Goal: Task Accomplishment & Management: Use online tool/utility

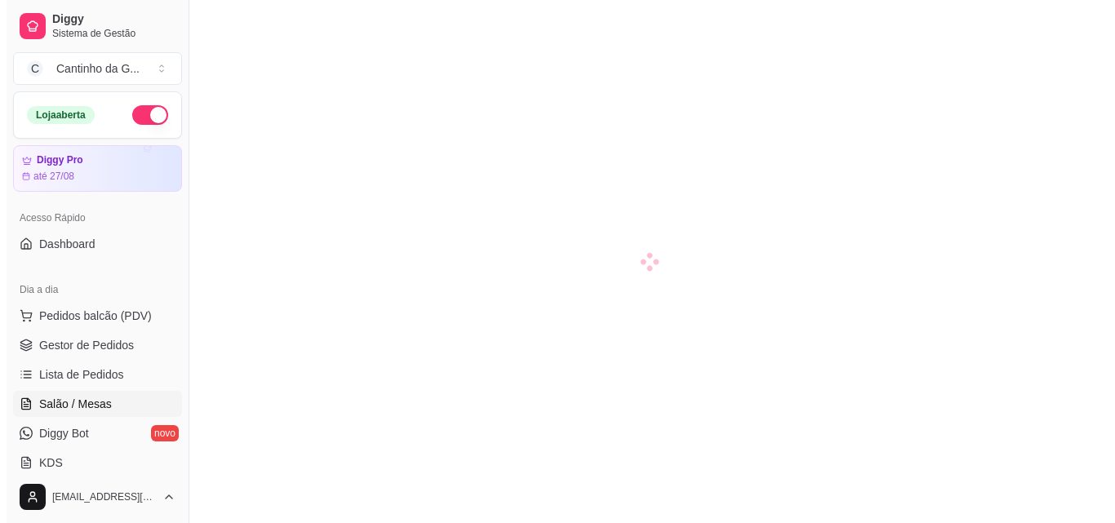
scroll to position [163, 0]
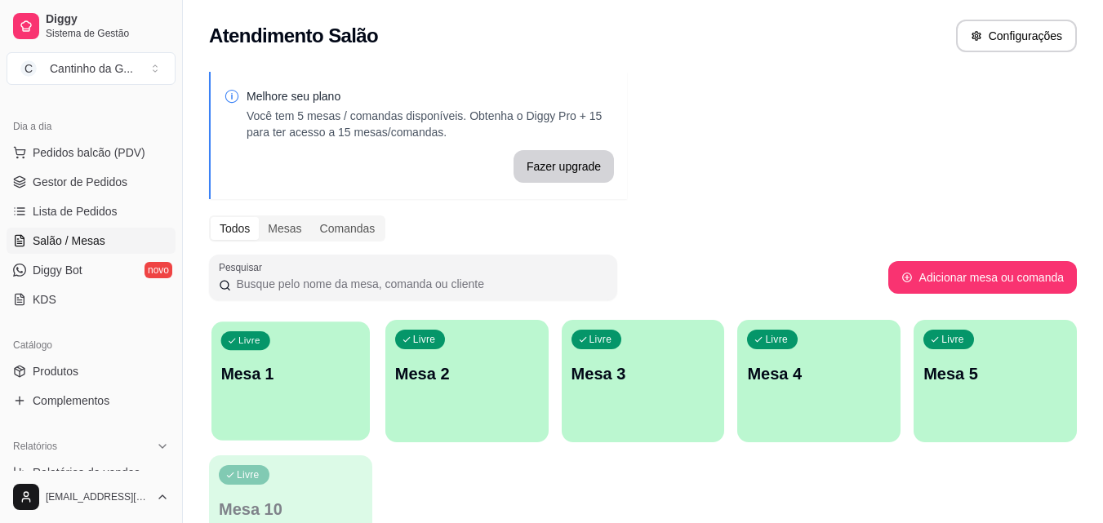
click at [291, 381] on p "Mesa 1" at bounding box center [291, 374] width 140 height 22
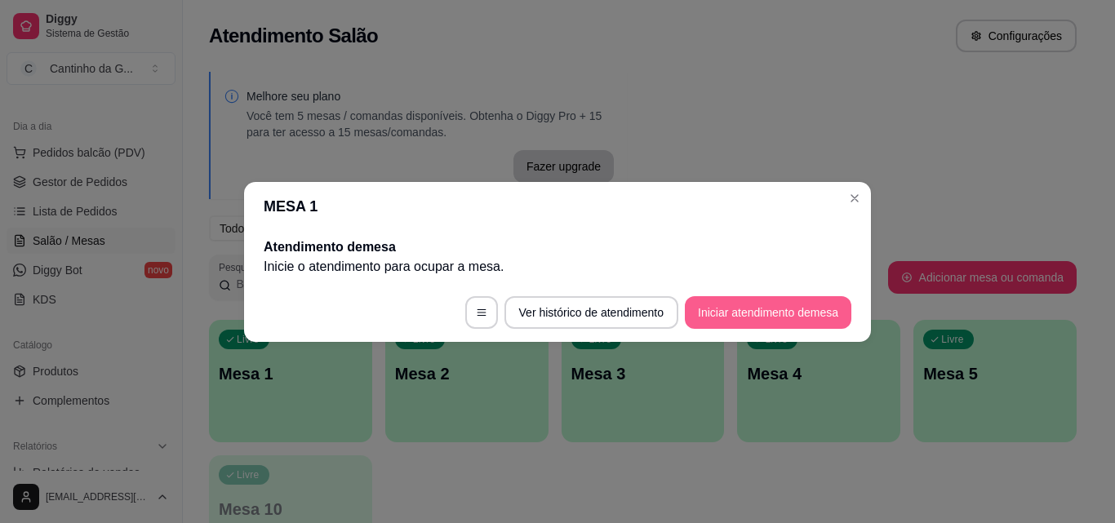
click at [770, 321] on button "Iniciar atendimento de mesa" at bounding box center [768, 312] width 167 height 33
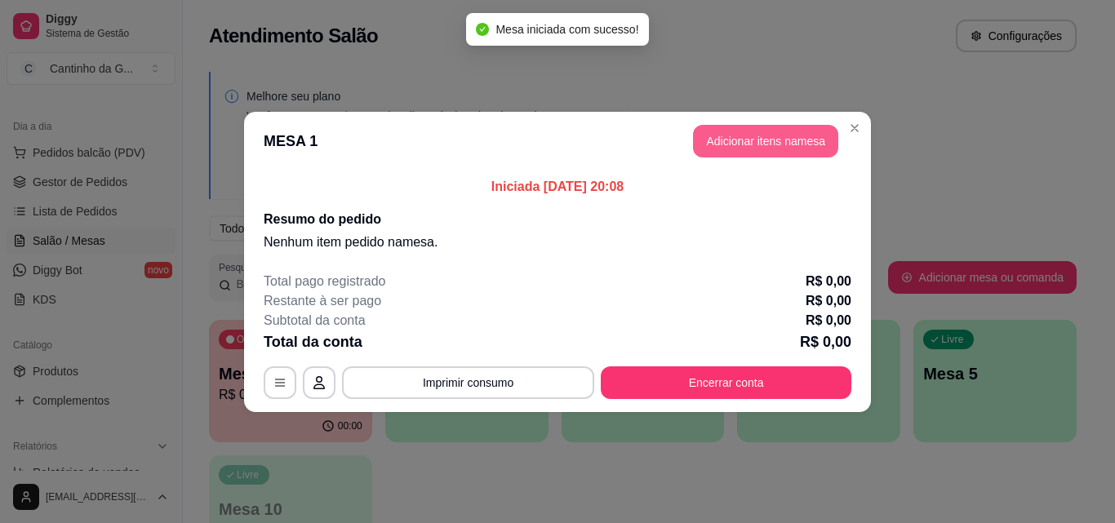
click at [762, 144] on button "Adicionar itens na mesa" at bounding box center [765, 141] width 145 height 33
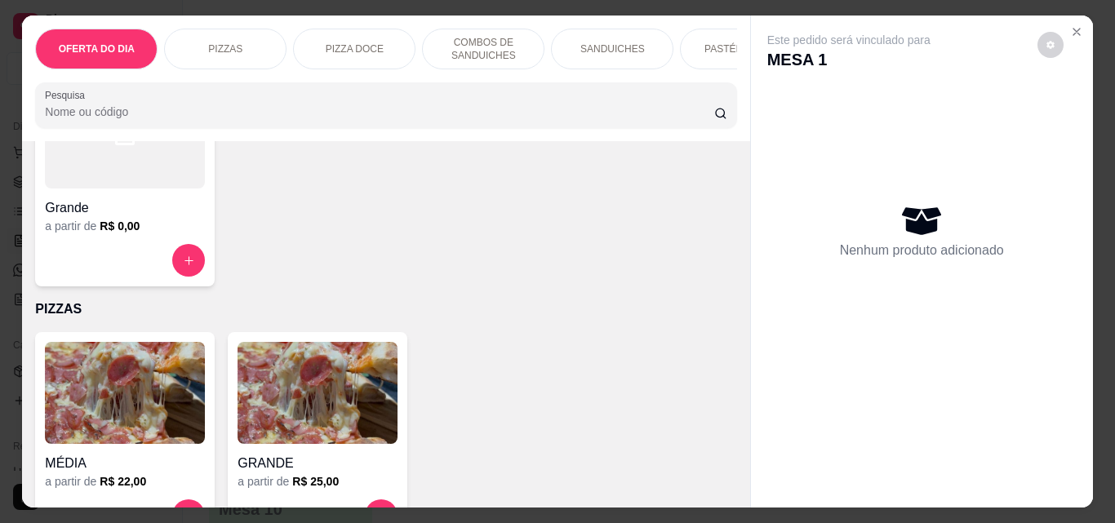
scroll to position [326, 0]
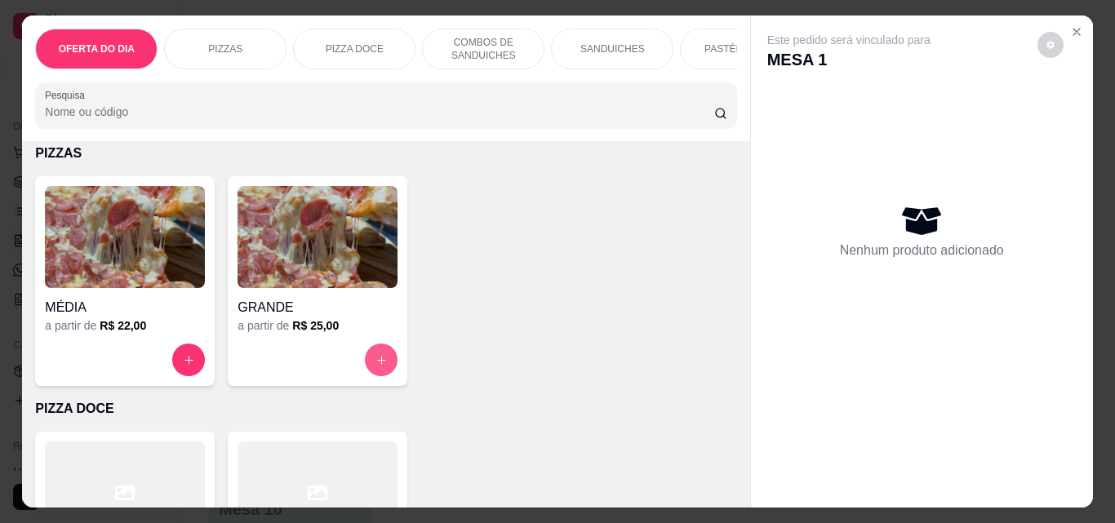
click at [380, 366] on icon "increase-product-quantity" at bounding box center [381, 360] width 12 height 12
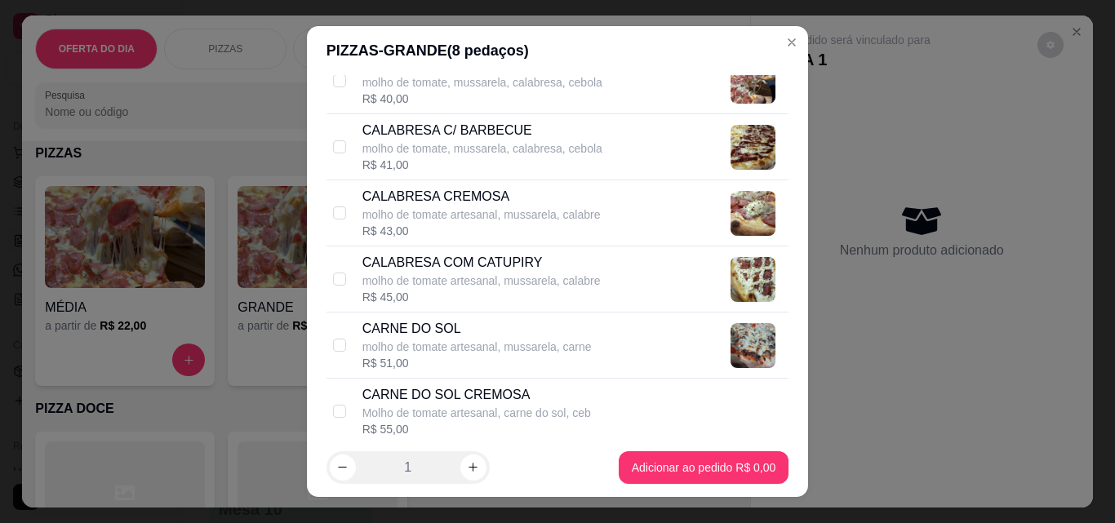
scroll to position [816, 0]
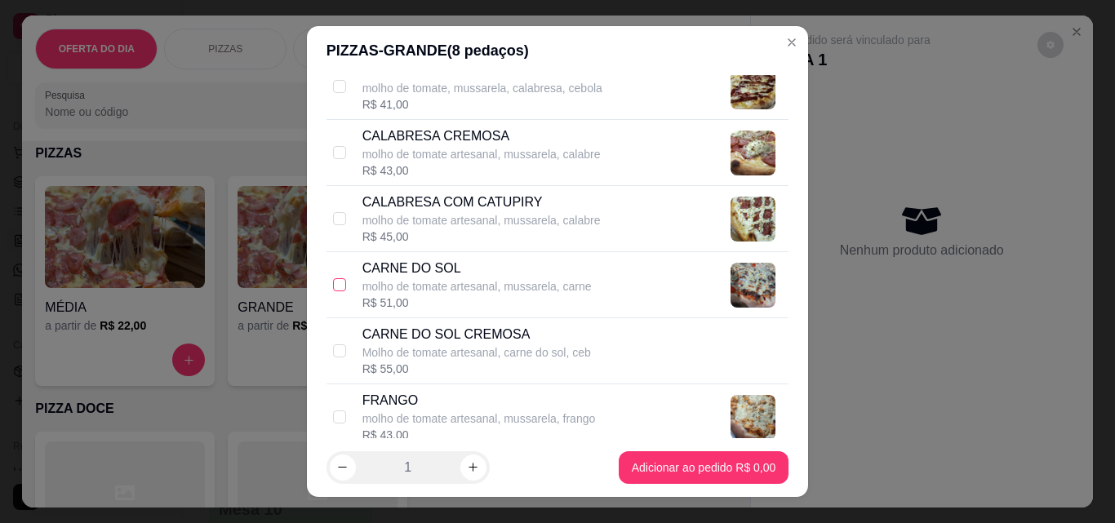
click at [333, 283] on input "checkbox" at bounding box center [339, 284] width 13 height 13
checkbox input "true"
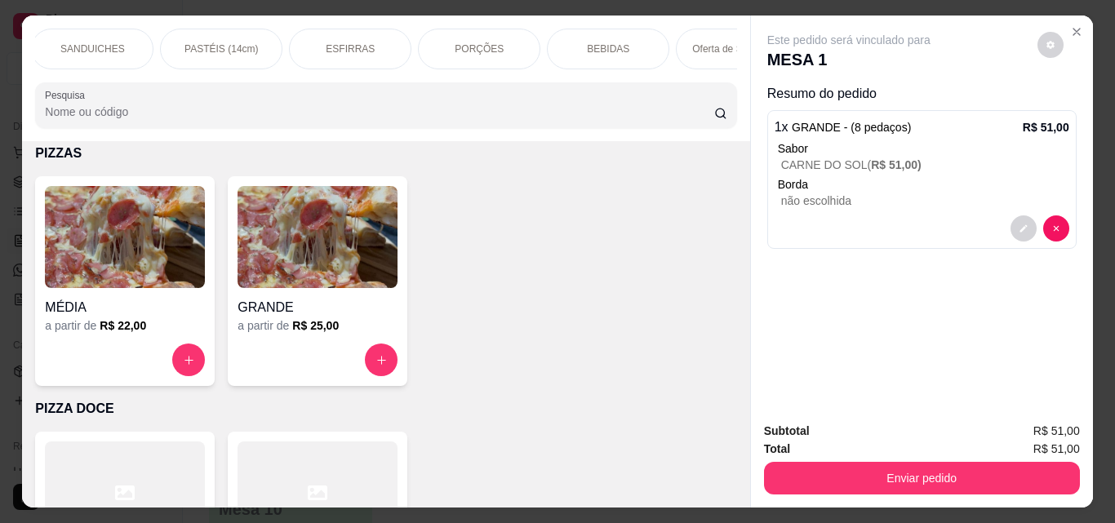
scroll to position [0, 523]
click at [616, 51] on div "BEBIDAS" at bounding box center [605, 49] width 122 height 41
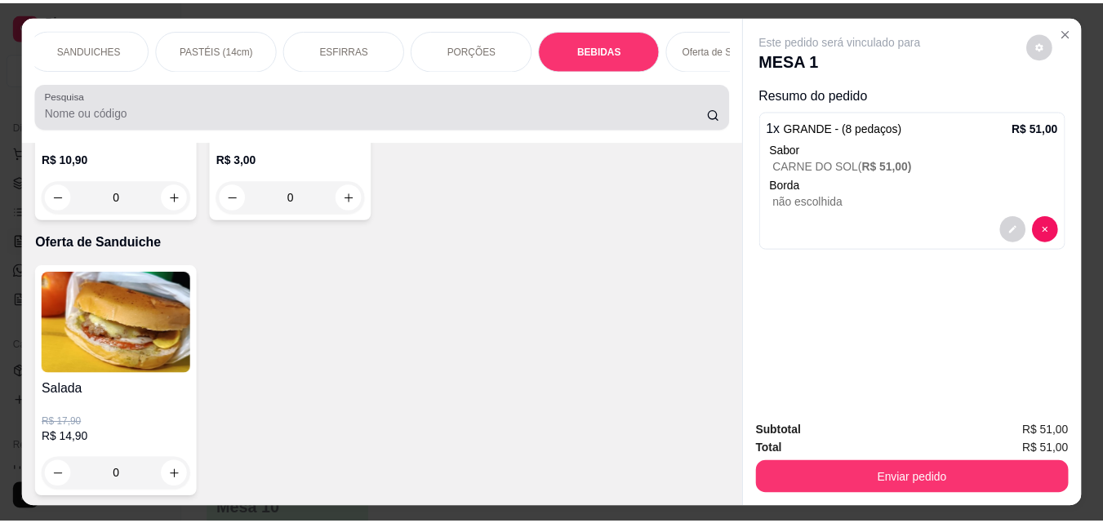
scroll to position [42, 0]
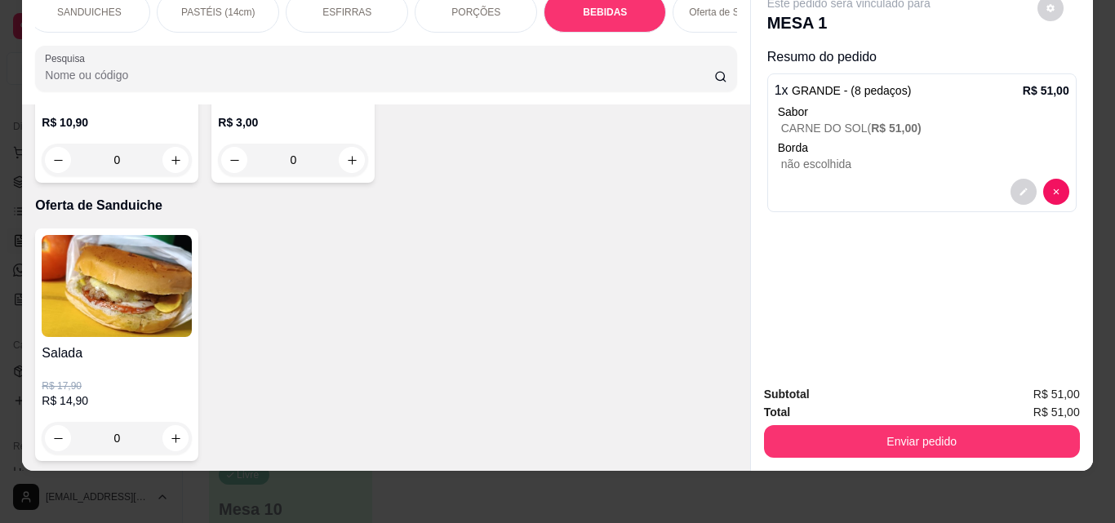
type input "1"
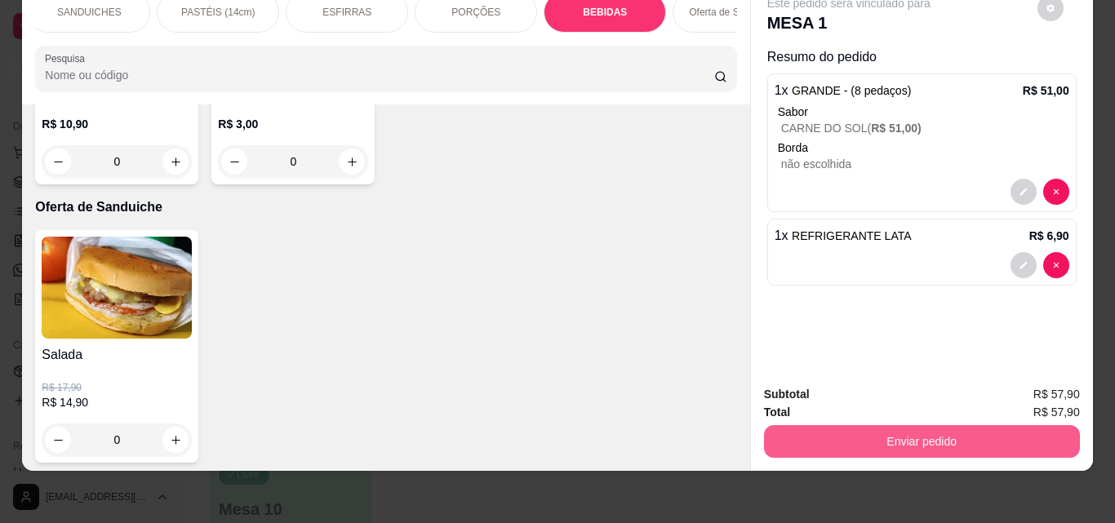
click at [963, 428] on button "Enviar pedido" at bounding box center [922, 441] width 316 height 33
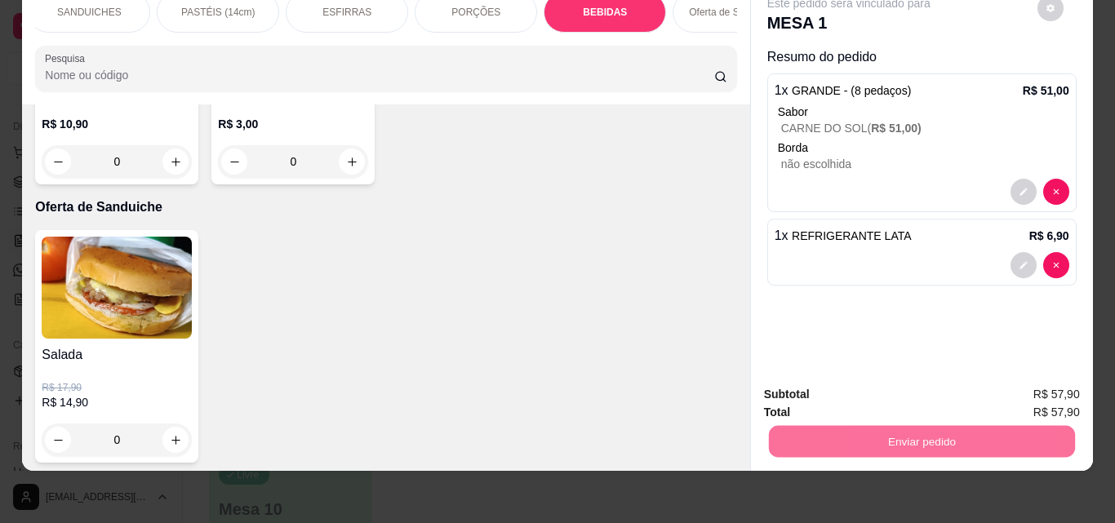
click at [902, 387] on button "Não registrar e enviar pedido" at bounding box center [868, 389] width 170 height 31
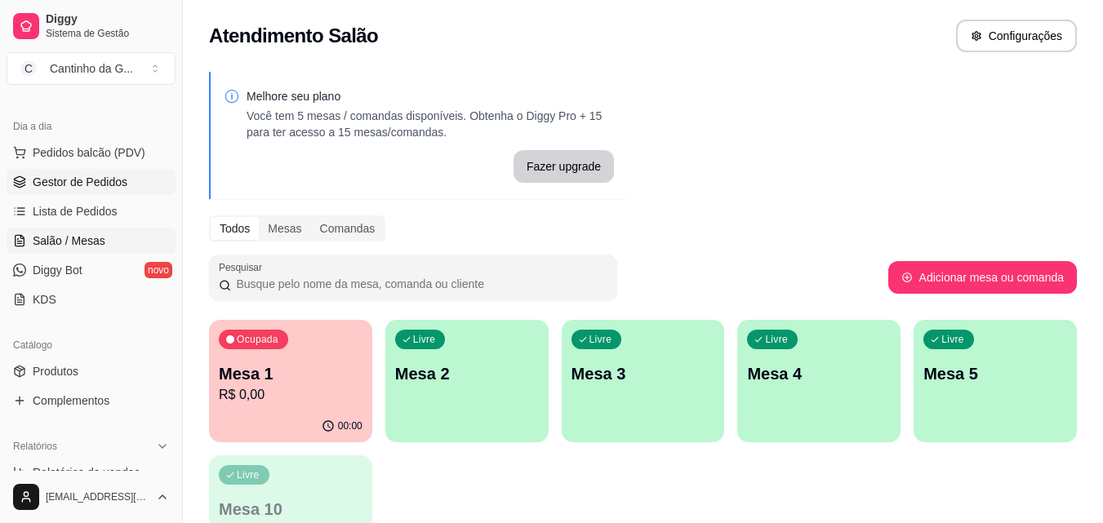
click at [76, 170] on link "Gestor de Pedidos" at bounding box center [91, 182] width 169 height 26
